Goal: Navigation & Orientation: Find specific page/section

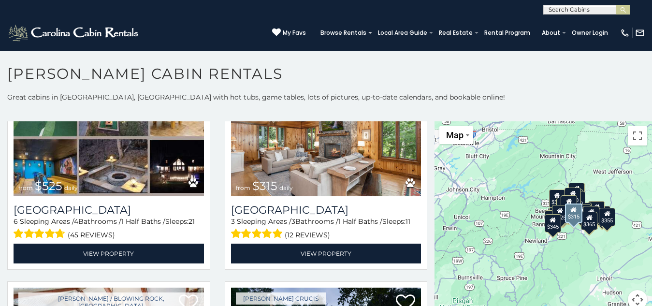
scroll to position [307, 0]
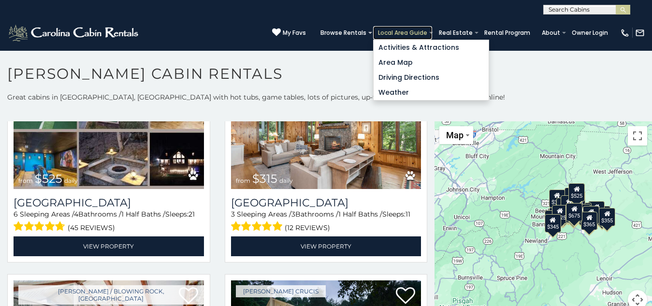
click at [373, 26] on link "Local Area Guide" at bounding box center [402, 33] width 59 height 14
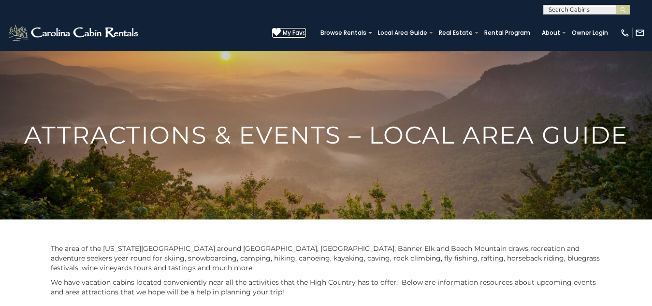
click at [283, 28] on span "My Favs" at bounding box center [294, 32] width 23 height 9
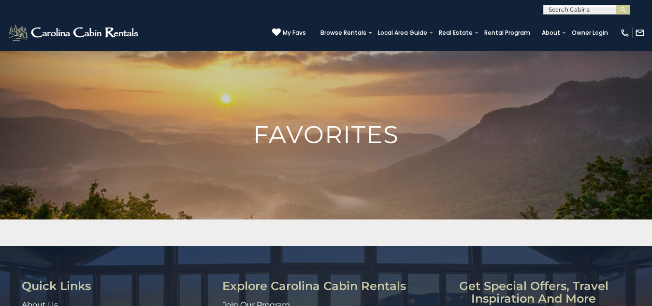
scroll to position [143, 0]
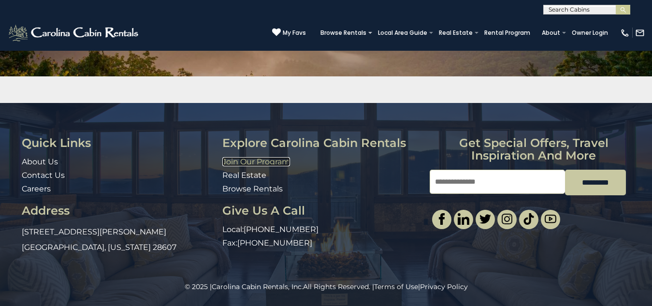
click at [240, 160] on link "Join Our Program" at bounding box center [256, 161] width 68 height 9
